Goal: Task Accomplishment & Management: Complete application form

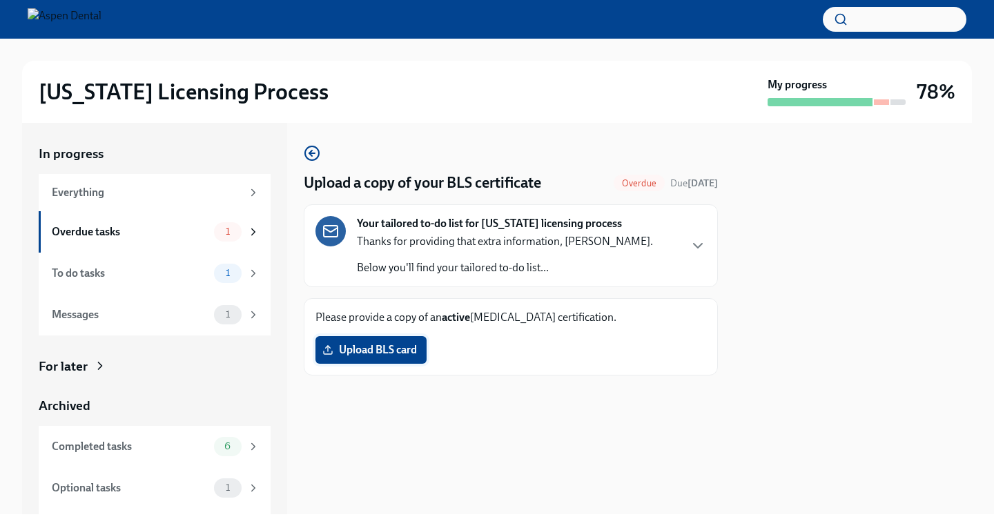
click at [383, 347] on span "Upload BLS card" at bounding box center [371, 350] width 92 height 14
click at [0, 0] on input "Upload BLS card" at bounding box center [0, 0] width 0 height 0
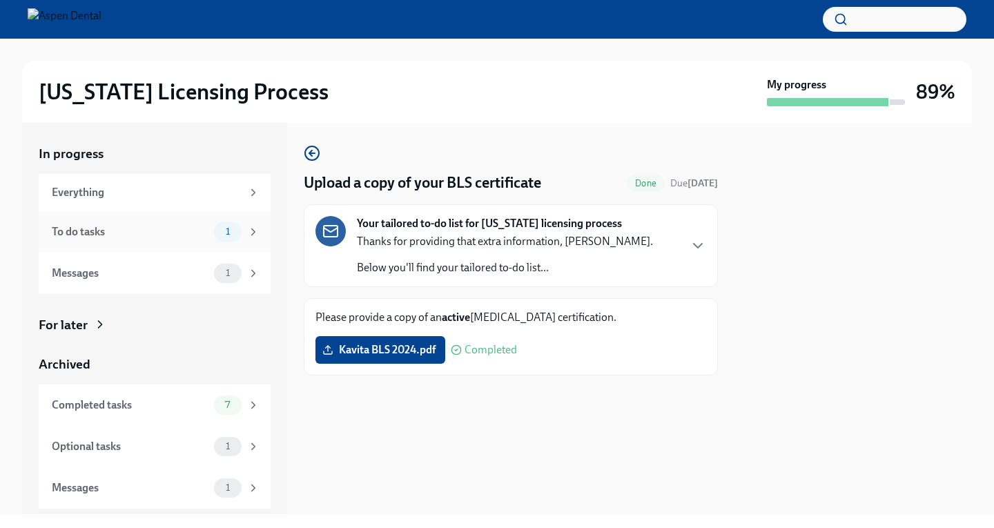
click at [255, 230] on icon at bounding box center [253, 232] width 12 height 12
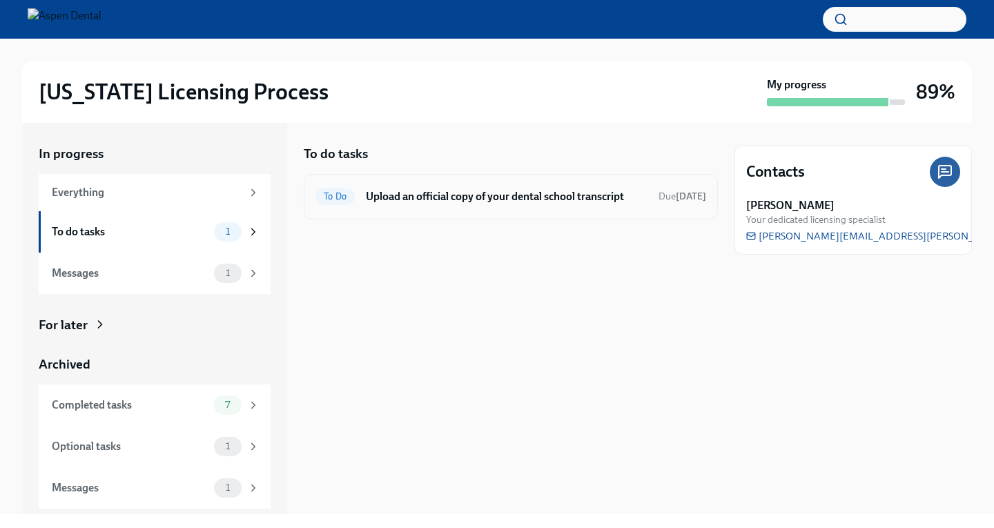
click at [475, 197] on h6 "Upload an official copy of your dental school transcript" at bounding box center [507, 196] width 282 height 15
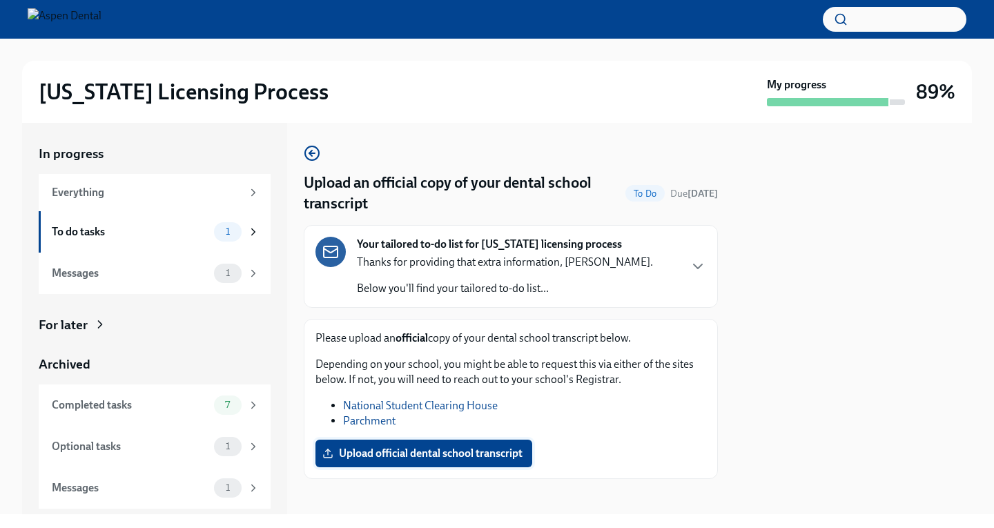
click at [436, 449] on span "Upload official dental school transcript" at bounding box center [423, 454] width 197 height 14
click at [0, 0] on input "Upload official dental school transcript" at bounding box center [0, 0] width 0 height 0
